Goal: Task Accomplishment & Management: Manage account settings

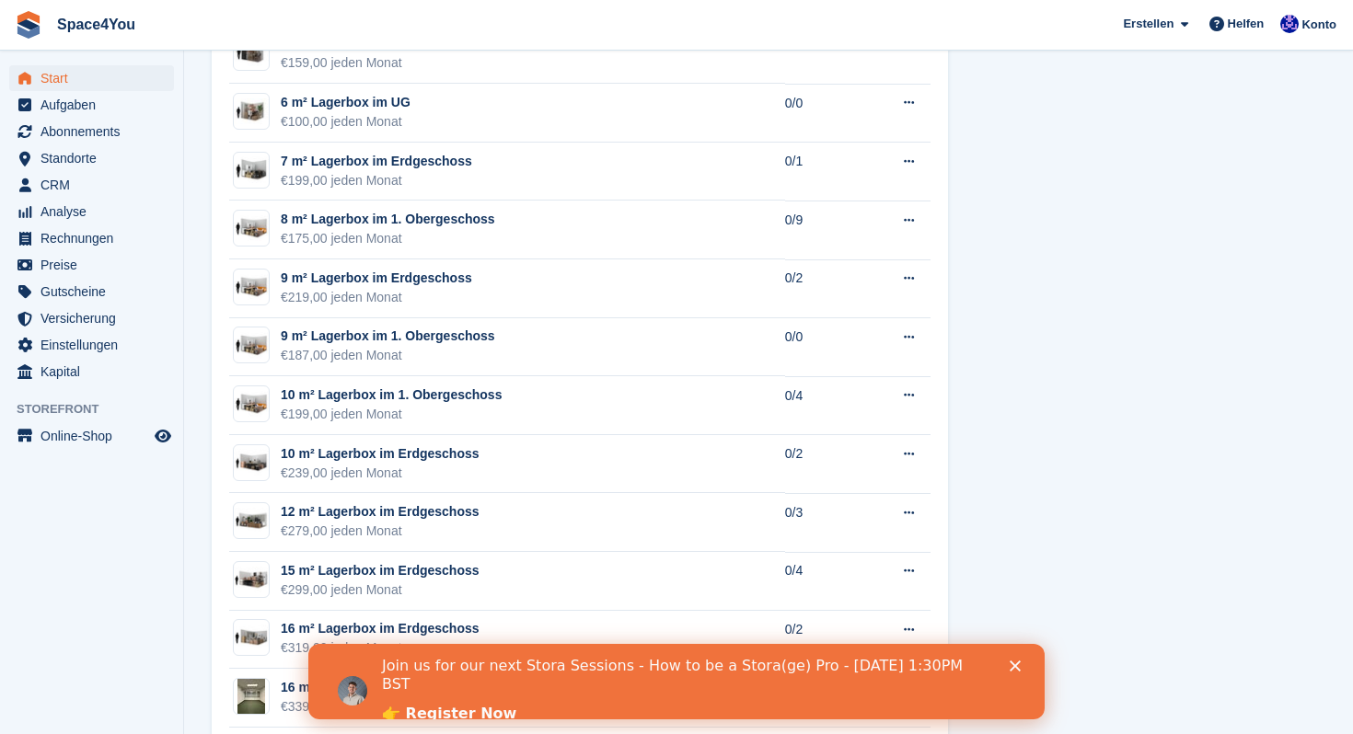
scroll to position [2471, 0]
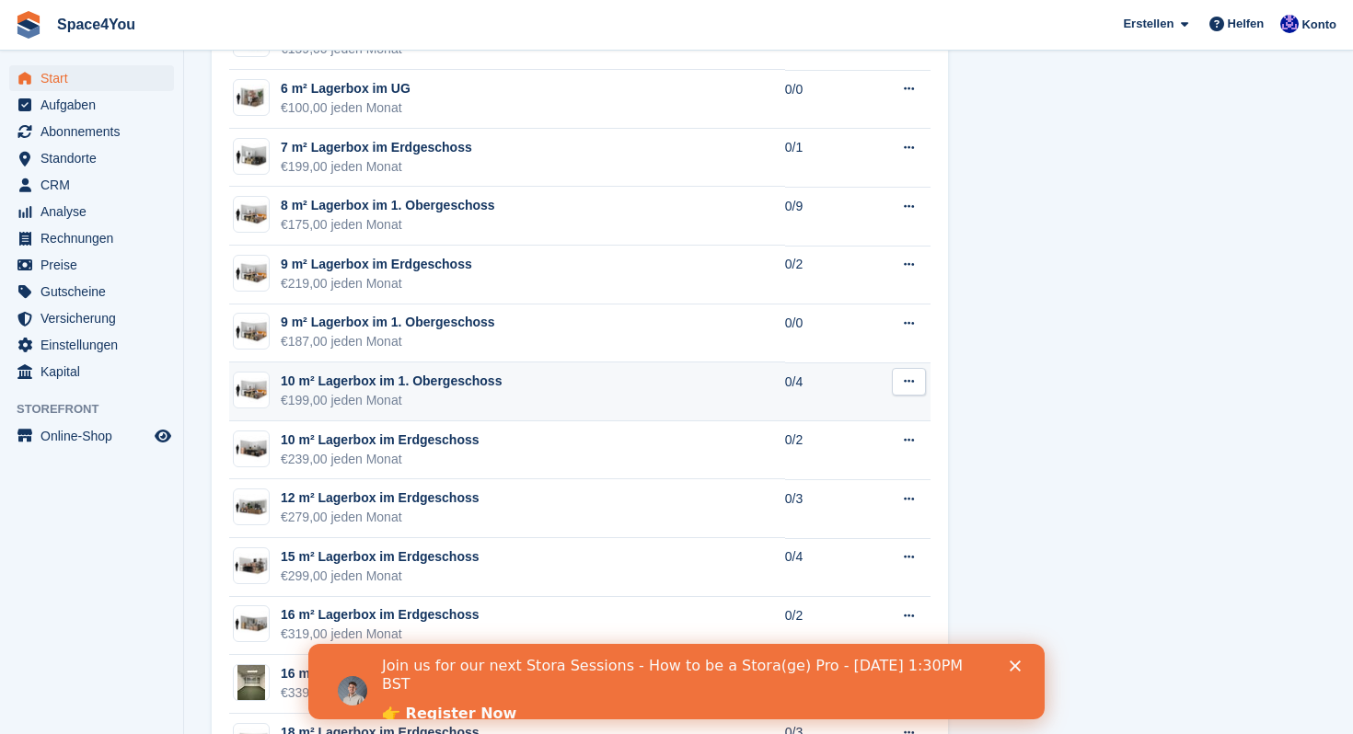
click at [350, 397] on div "€199,00 jeden Monat" at bounding box center [391, 400] width 221 height 19
click at [498, 379] on div "10 m² Lagerbox im 1. Obergeschoss" at bounding box center [391, 381] width 221 height 19
click at [256, 394] on img at bounding box center [251, 390] width 35 height 27
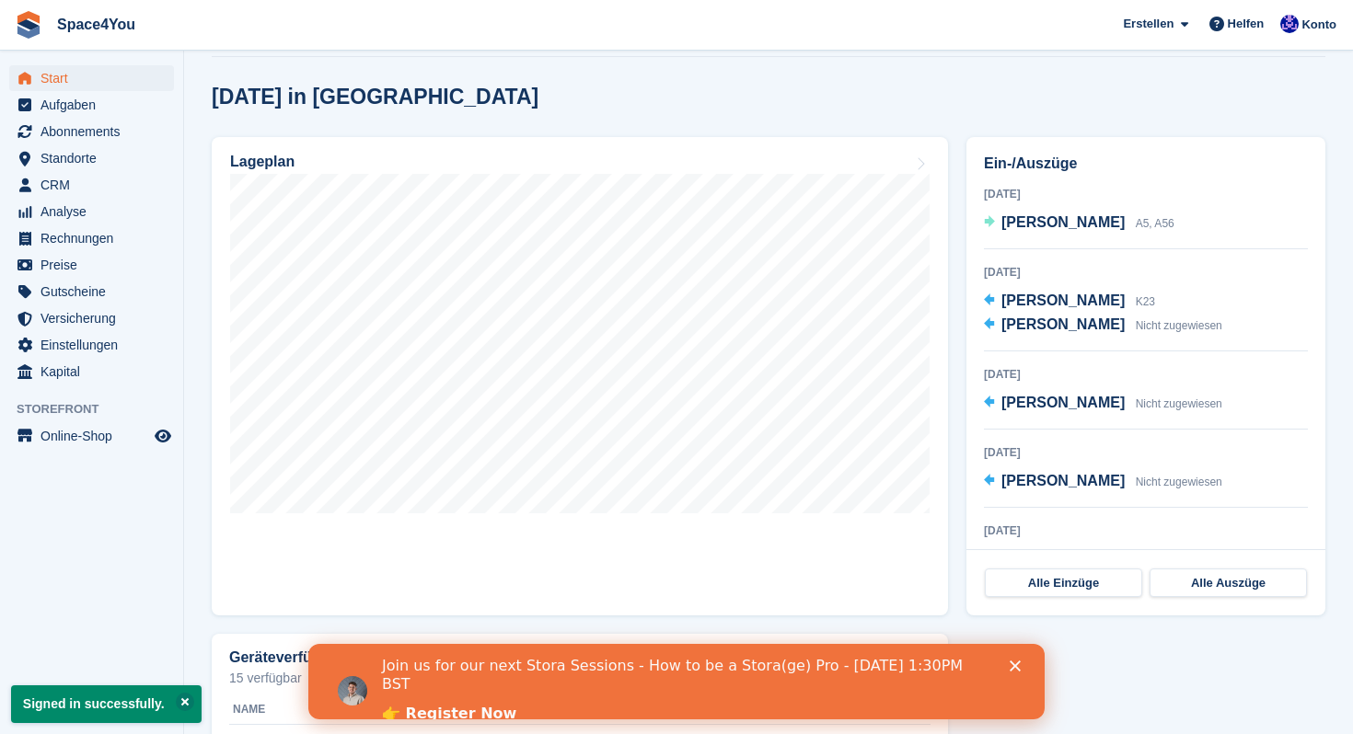
scroll to position [531, 0]
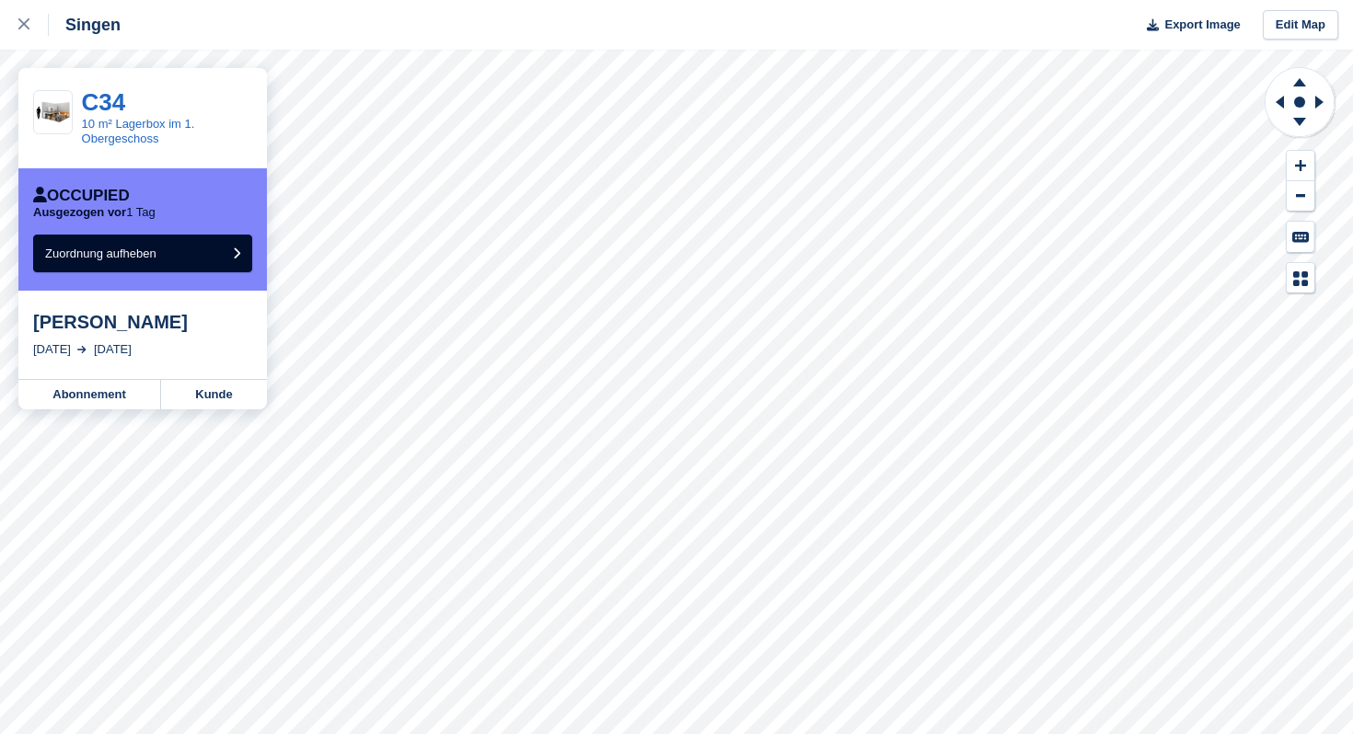
click at [143, 104] on div "C34" at bounding box center [167, 102] width 170 height 24
click at [133, 122] on link "10 m² Lagerbox im 1. Obergeschoss" at bounding box center [138, 131] width 113 height 29
click at [233, 399] on link "Kunde" at bounding box center [214, 394] width 106 height 29
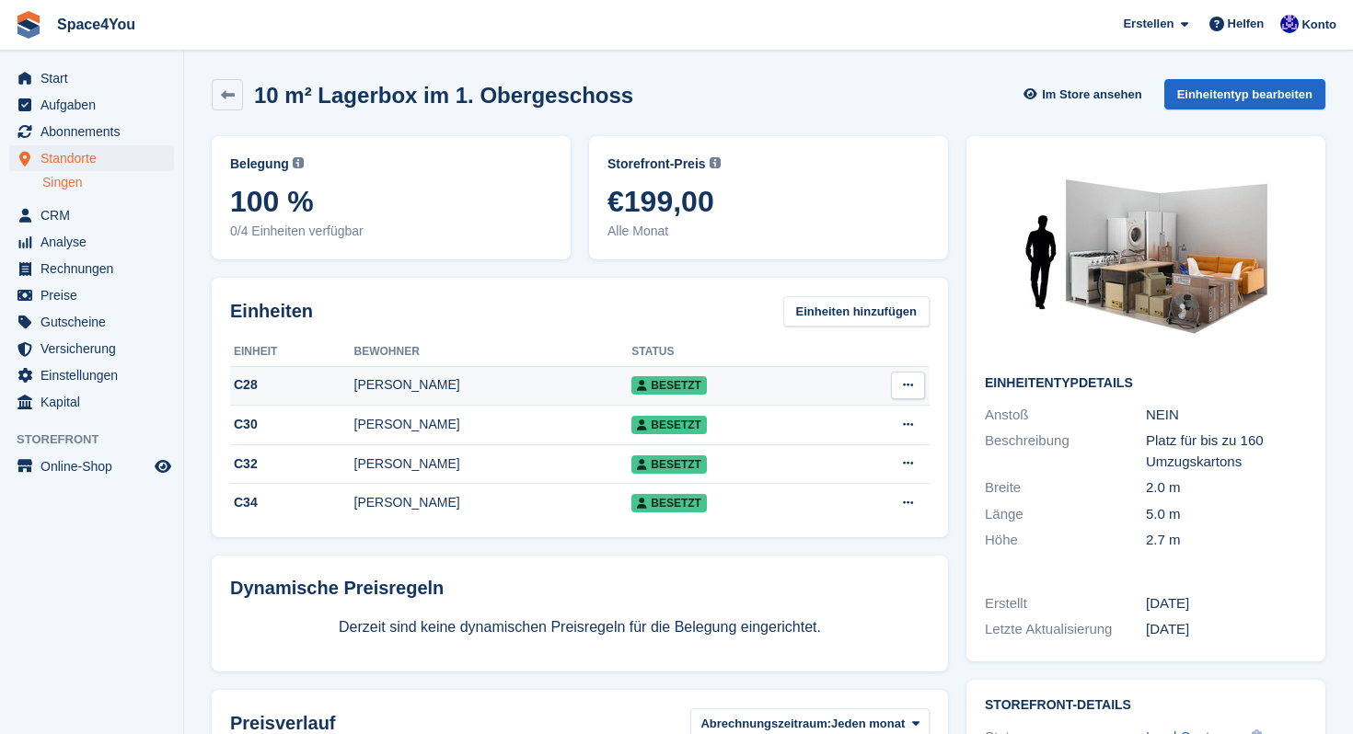
click at [828, 372] on td "Einheit bearbeiten Einheit löschen Diese Einheit kann nicht gelöscht werden, da…" at bounding box center [878, 386] width 101 height 40
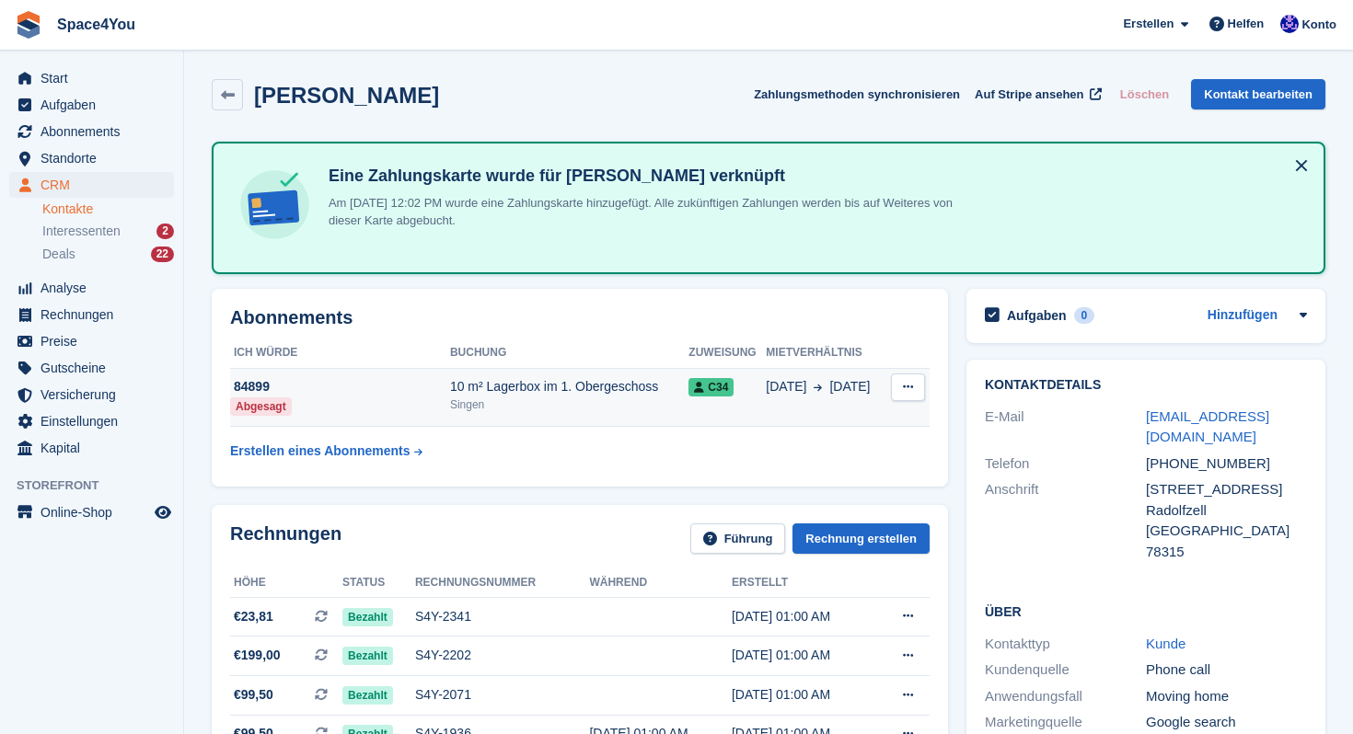
click at [530, 390] on div "10 m² Lagerbox im 1. Obergeschoss" at bounding box center [569, 386] width 238 height 19
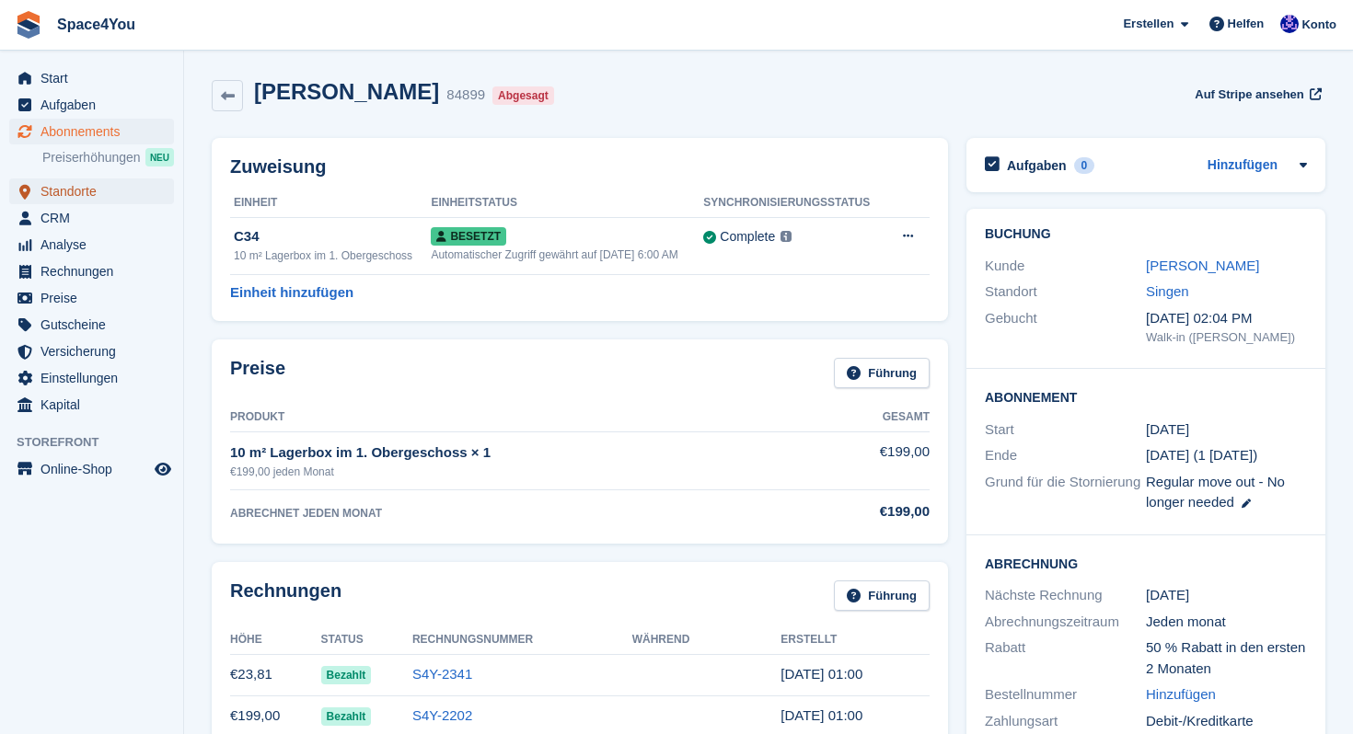
click at [109, 185] on span "Standorte" at bounding box center [95, 191] width 110 height 26
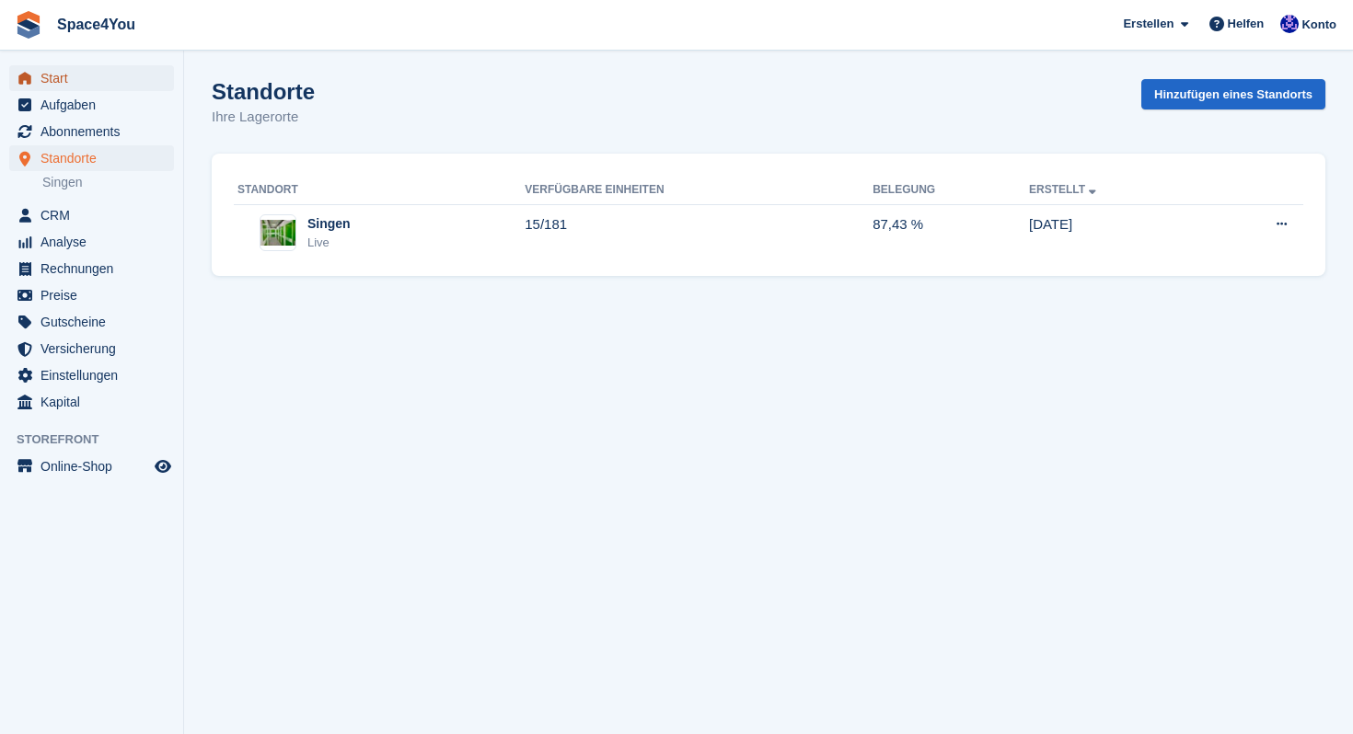
click at [94, 75] on span "Start" at bounding box center [95, 78] width 110 height 26
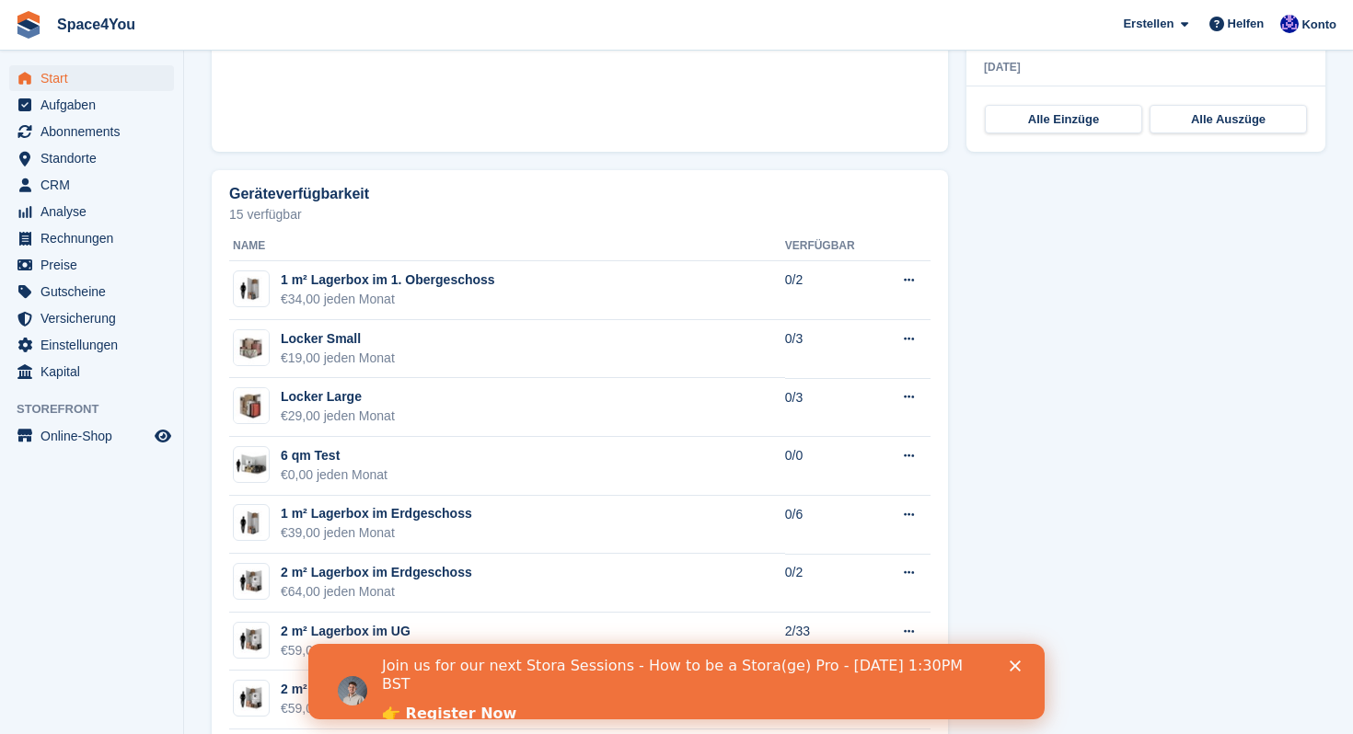
scroll to position [701, 0]
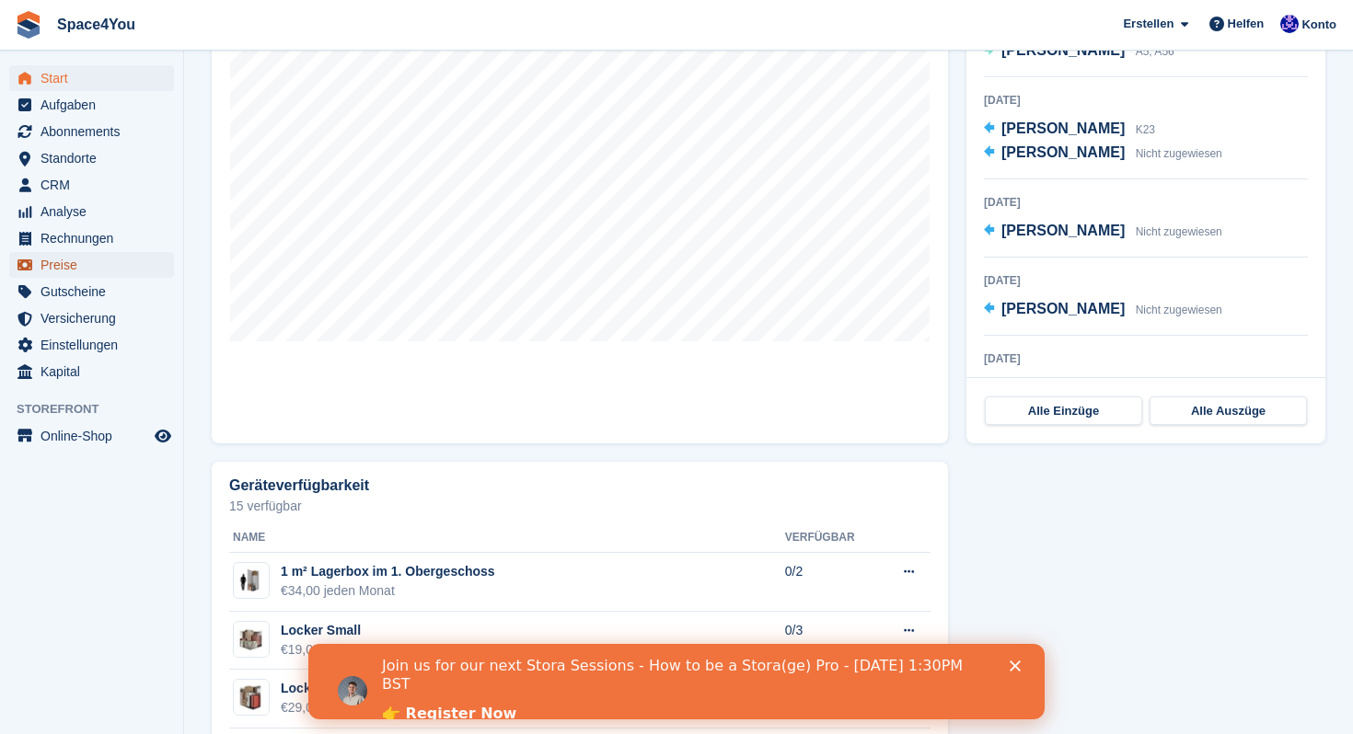
click at [65, 263] on span "Preise" at bounding box center [95, 265] width 110 height 26
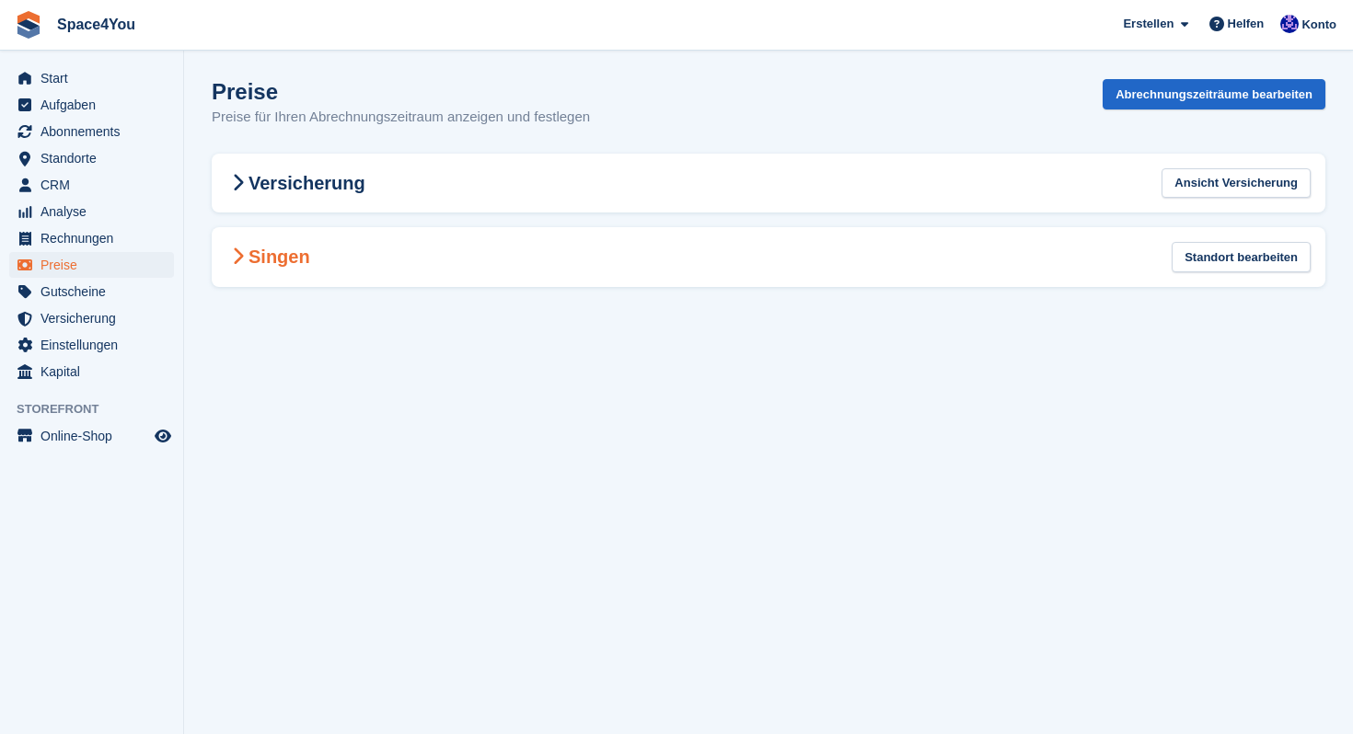
click at [288, 265] on h2 "Singen" at bounding box center [268, 257] width 84 height 22
click at [235, 253] on icon at bounding box center [237, 257] width 18 height 18
click at [51, 79] on span "Start" at bounding box center [95, 78] width 110 height 26
click at [58, 267] on span "Preise" at bounding box center [95, 265] width 110 height 26
click at [288, 266] on h2 "Singen" at bounding box center [268, 257] width 84 height 22
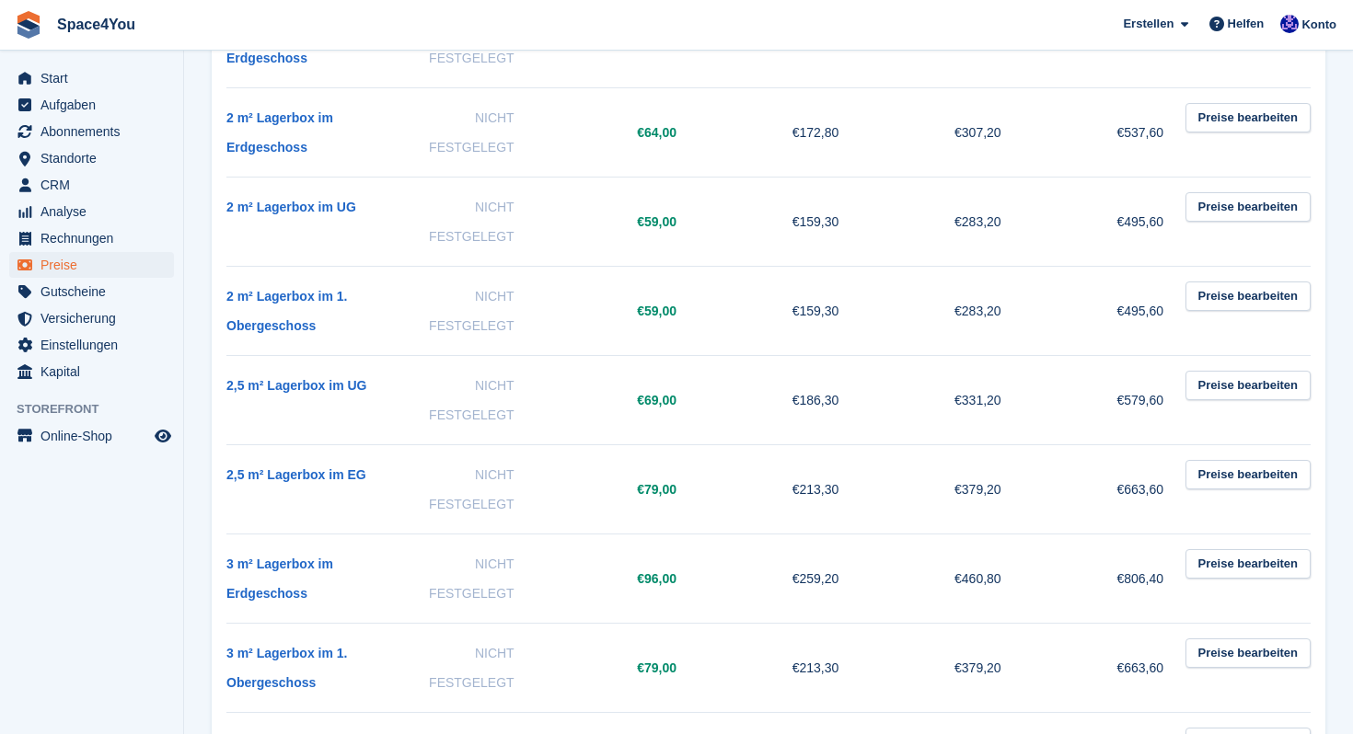
scroll to position [904, 0]
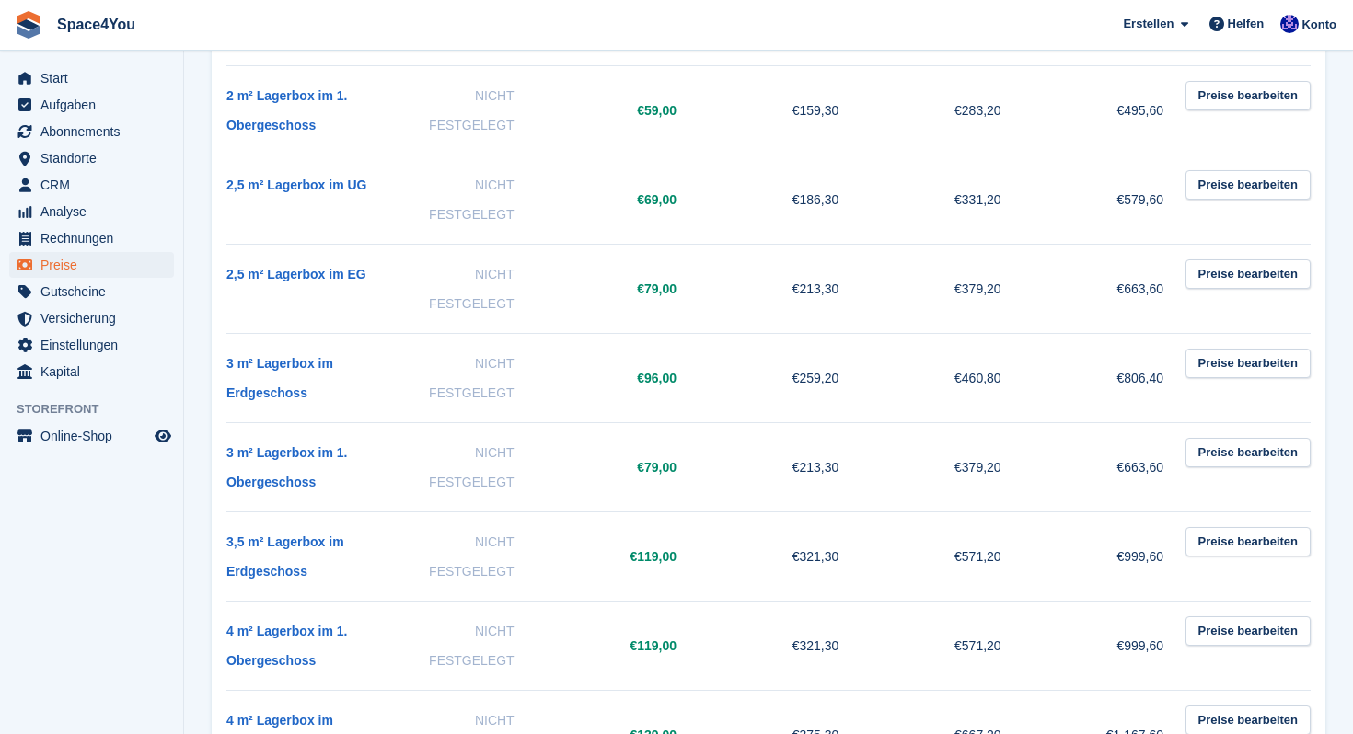
click at [526, 601] on td "Nicht festgelegt" at bounding box center [469, 645] width 162 height 89
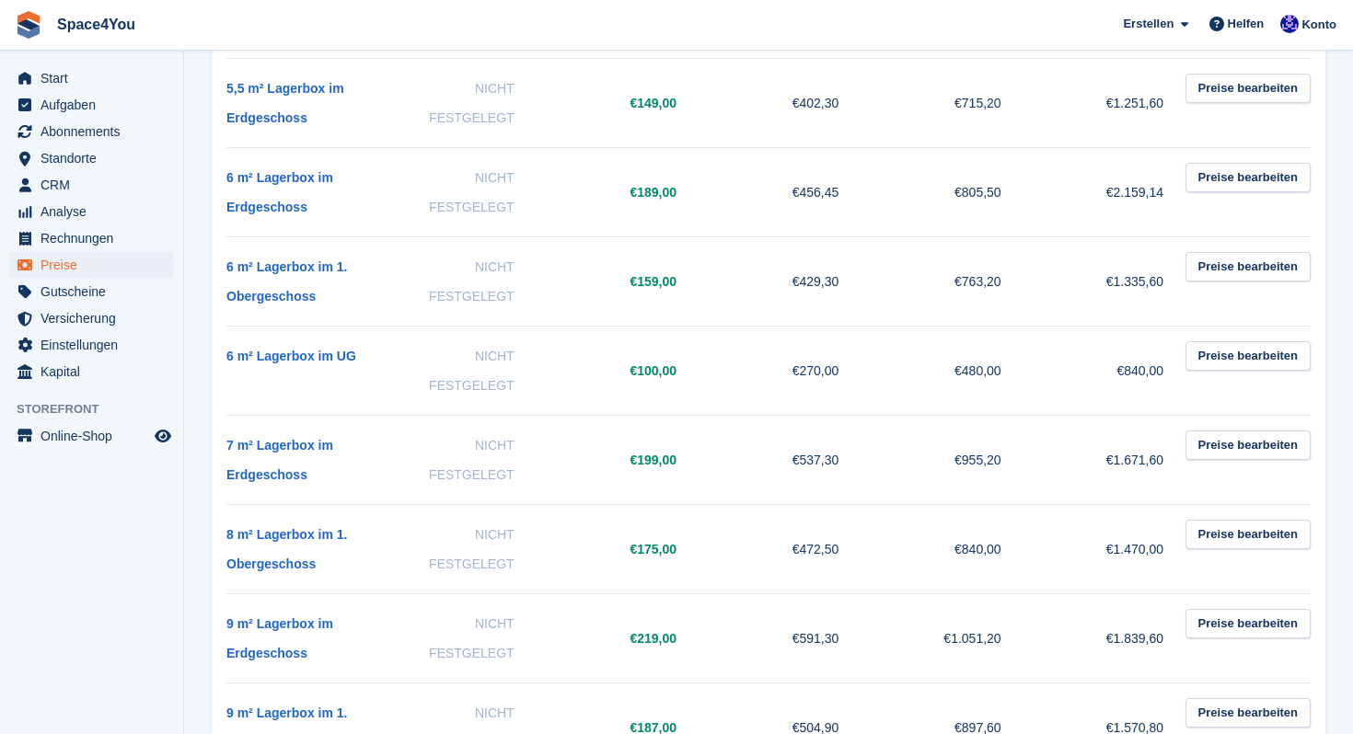
scroll to position [2245, 0]
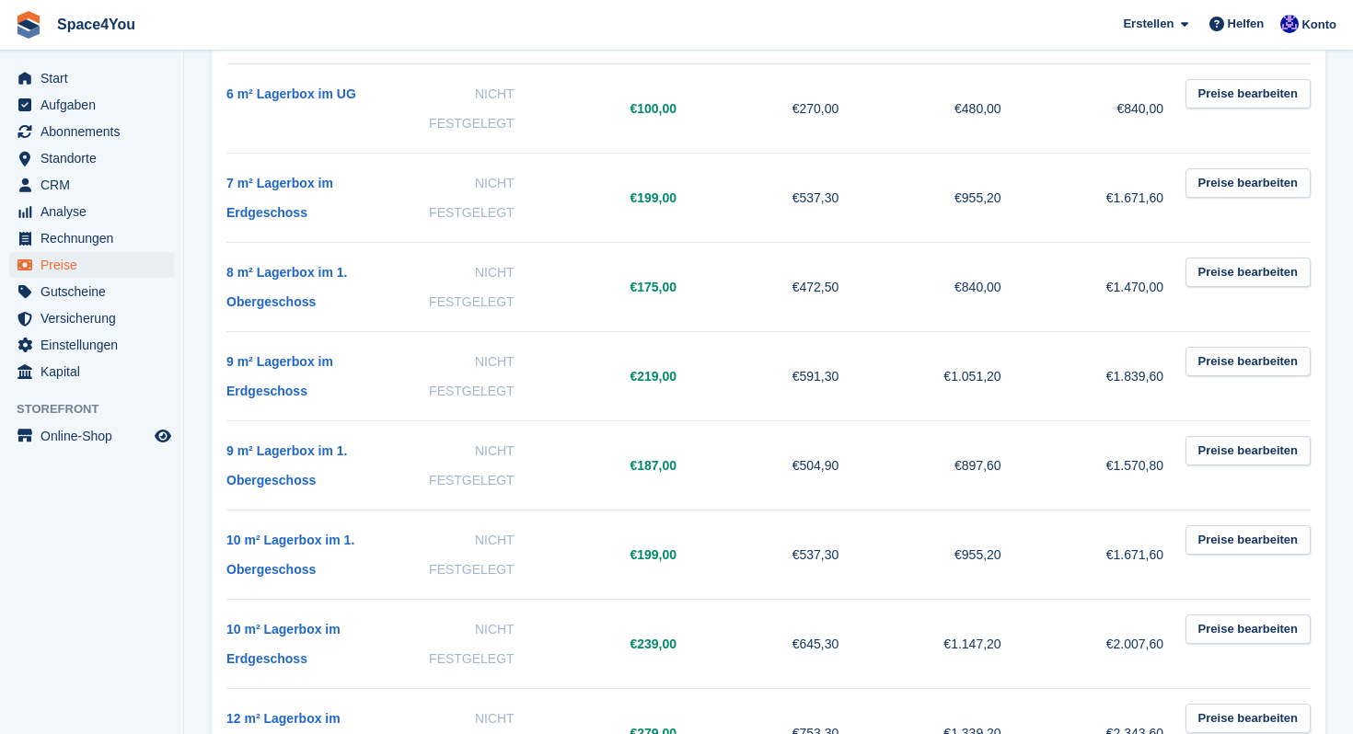
click at [524, 599] on td "Nicht festgelegt" at bounding box center [469, 643] width 162 height 89
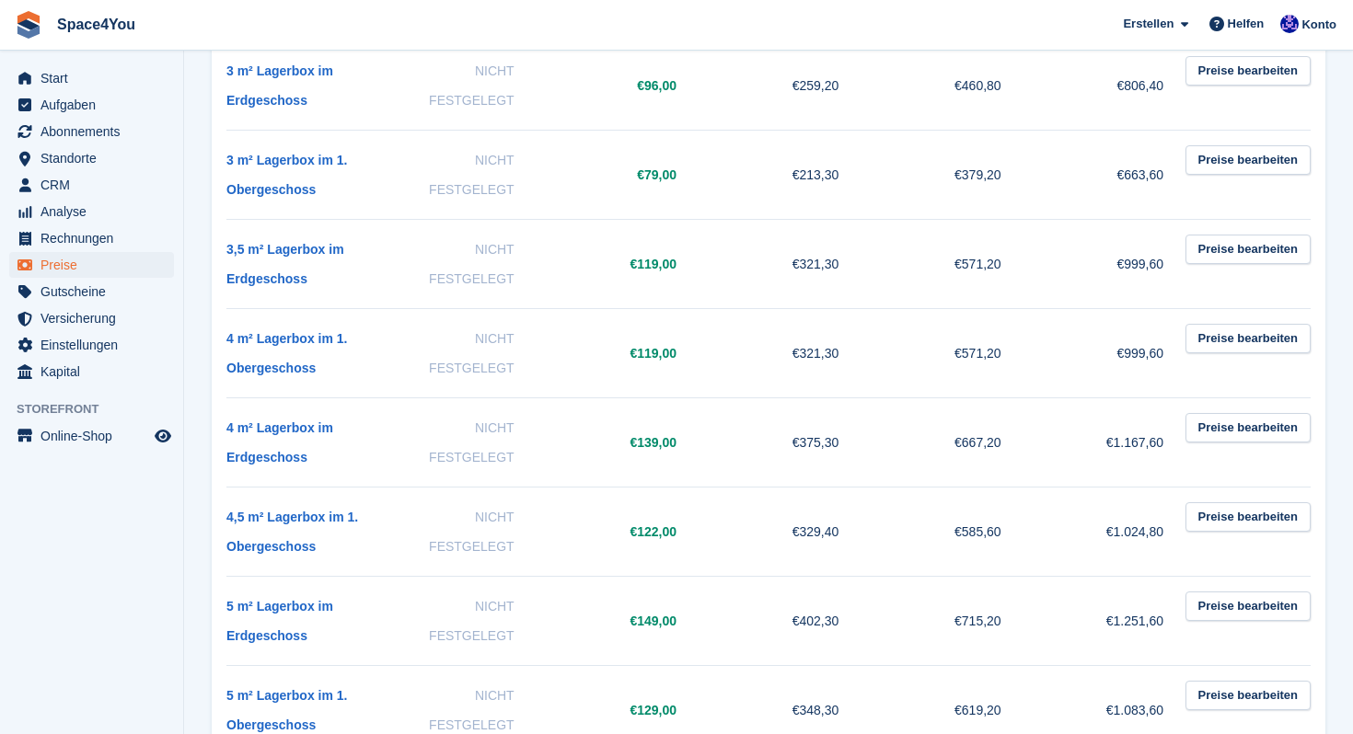
scroll to position [1259, 0]
